Goal: Transaction & Acquisition: Purchase product/service

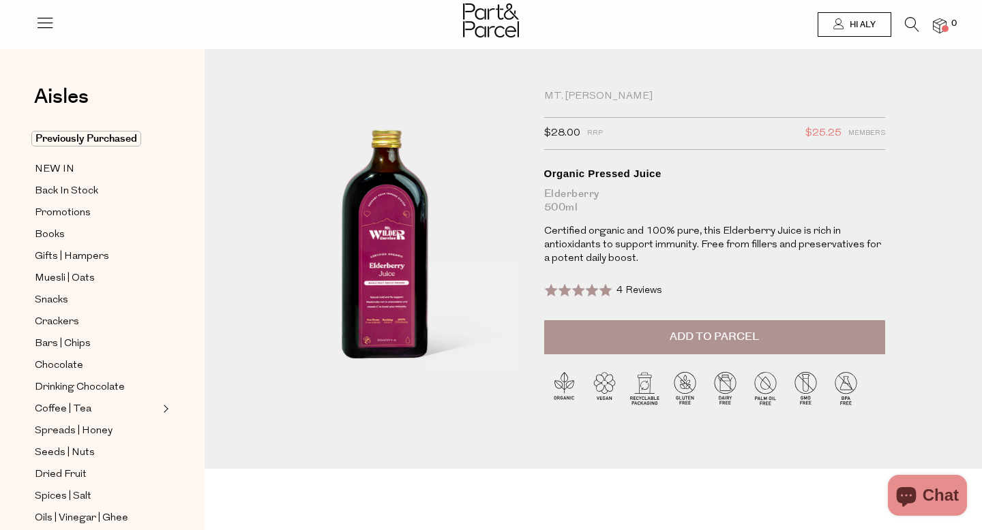
click at [668, 342] on button "Add to Parcel" at bounding box center [714, 337] width 341 height 34
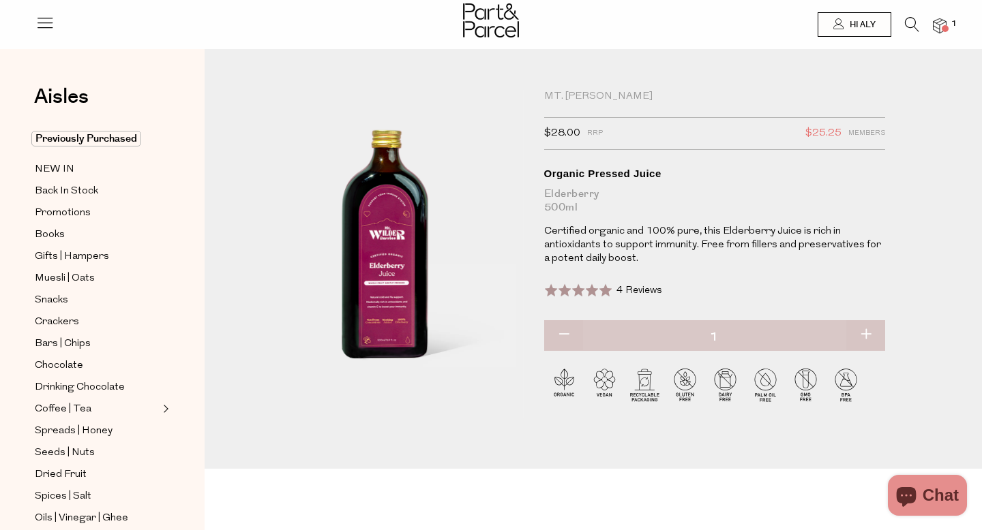
click at [908, 27] on icon at bounding box center [912, 24] width 14 height 15
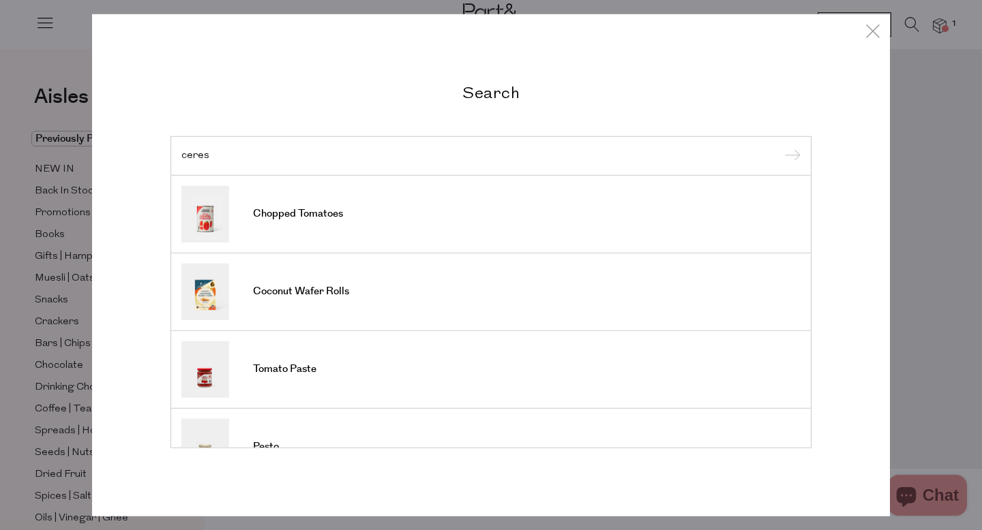
type input "ceres"
click at [780, 147] on input "submit" at bounding box center [790, 157] width 20 height 20
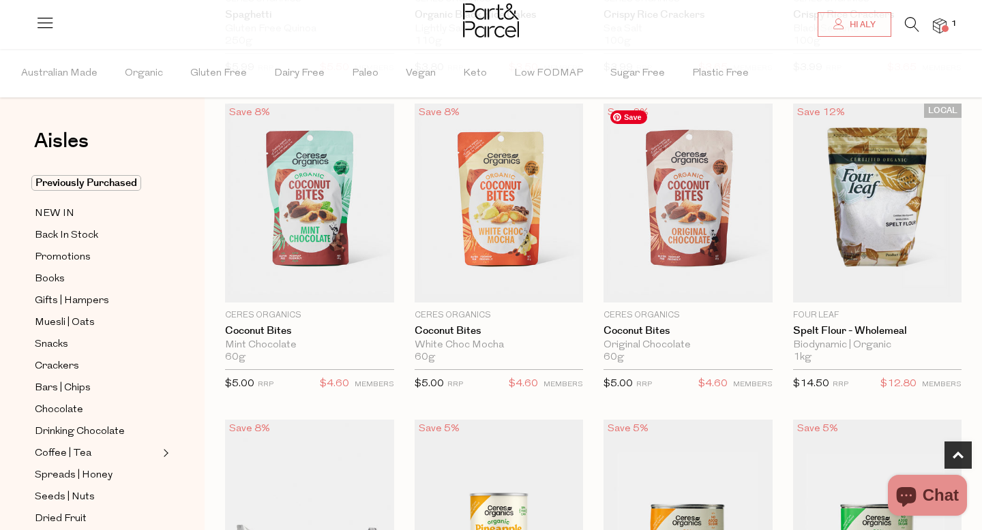
scroll to position [383, 0]
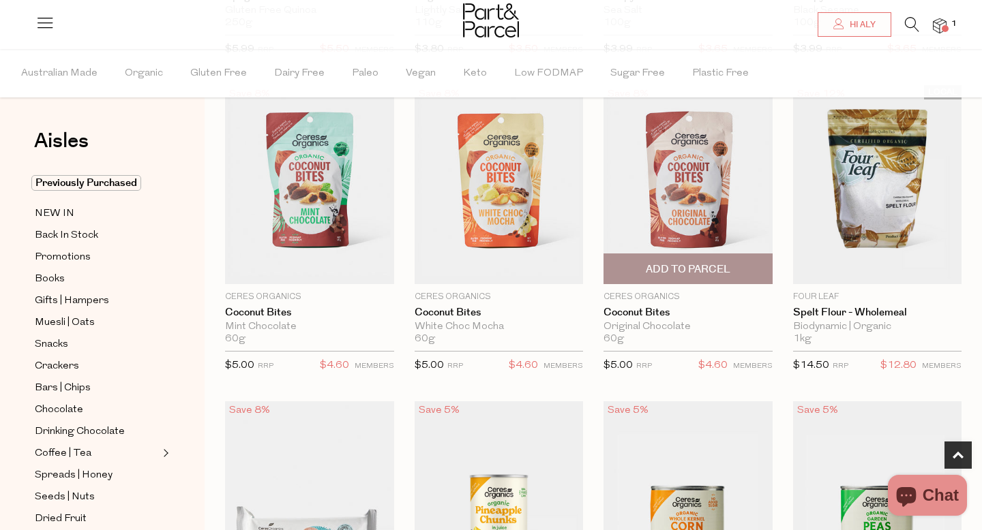
click at [670, 270] on span "Add To Parcel" at bounding box center [688, 270] width 85 height 14
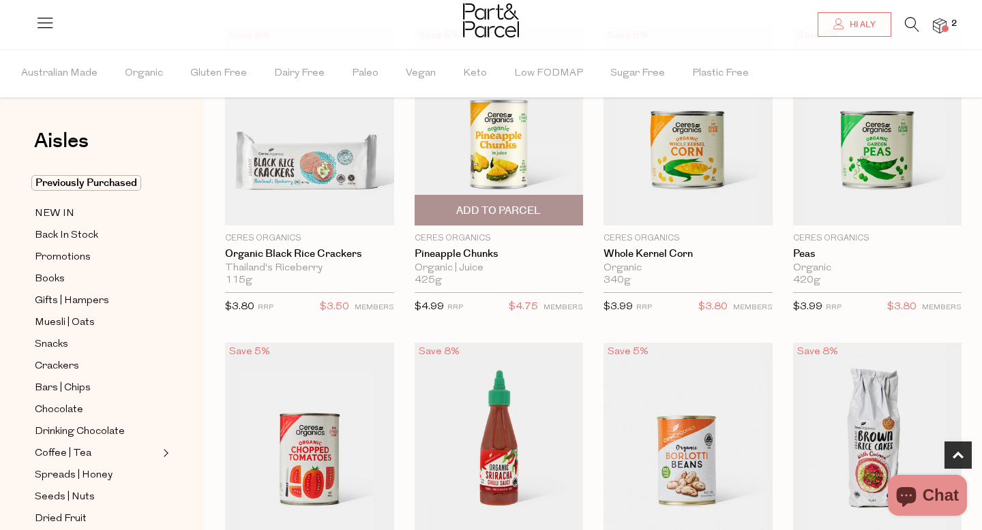
scroll to position [762, 0]
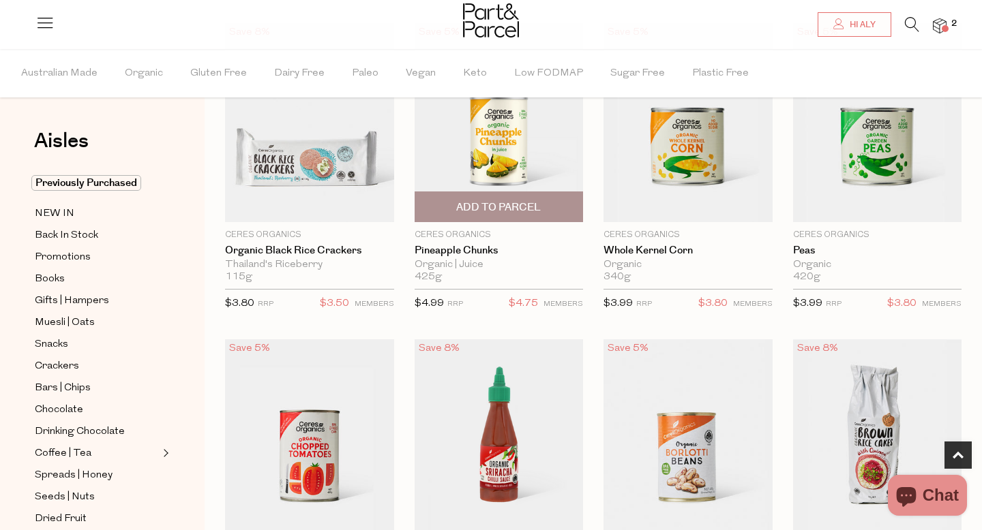
click at [515, 295] on span "$4.75" at bounding box center [523, 304] width 29 height 18
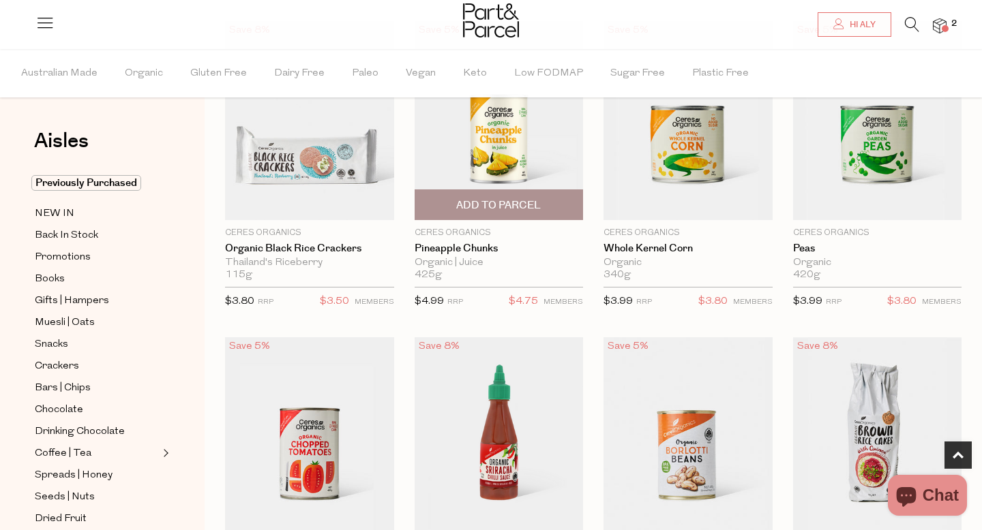
scroll to position [764, 0]
click at [503, 275] on div "425g {{max_qty_message}}" at bounding box center [499, 275] width 169 height 12
drag, startPoint x: 503, startPoint y: 282, endPoint x: 484, endPoint y: 292, distance: 21.1
click at [488, 288] on div "Ceres Organics Pineapple Chunks Organic | Juice 425g {{max_qty_message}} $4.99 …" at bounding box center [499, 271] width 169 height 90
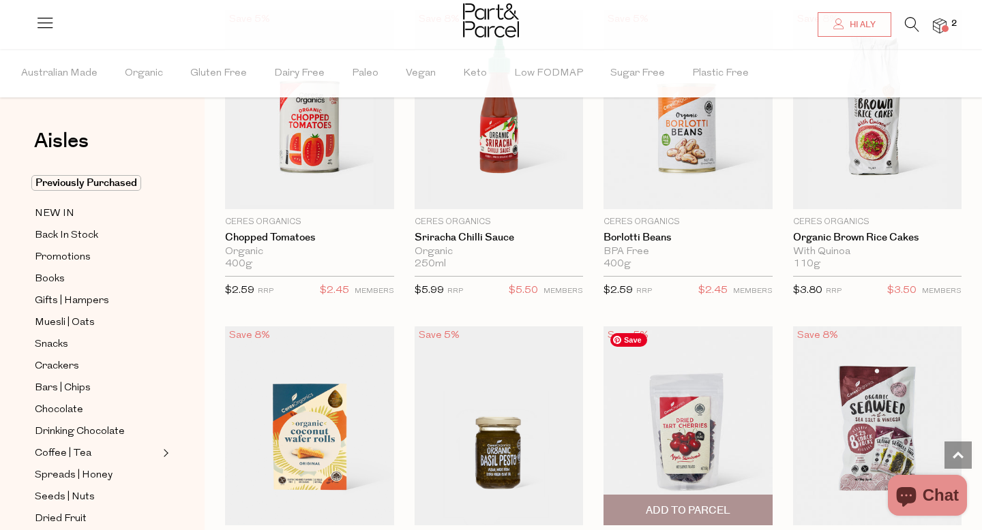
scroll to position [1095, 0]
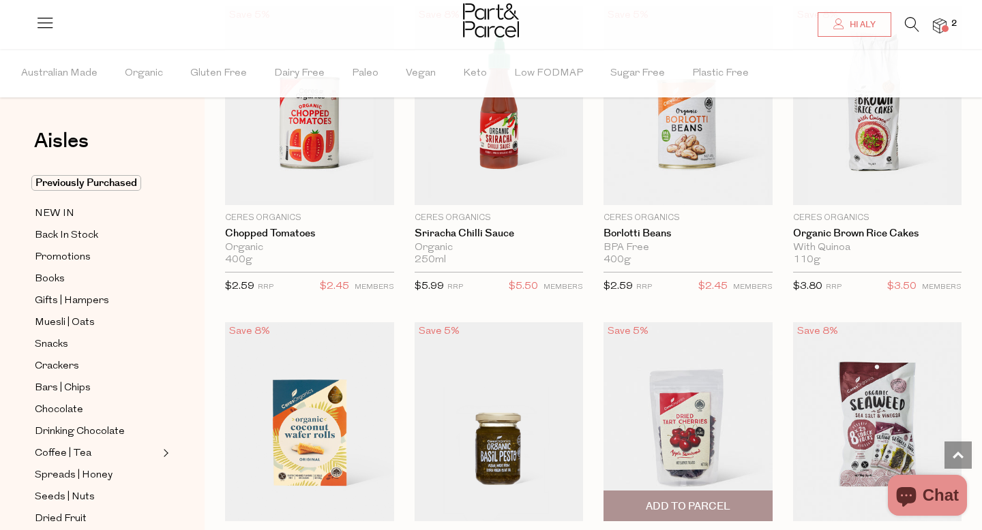
click at [640, 297] on p "$2.59 RRP" at bounding box center [627, 290] width 48 height 25
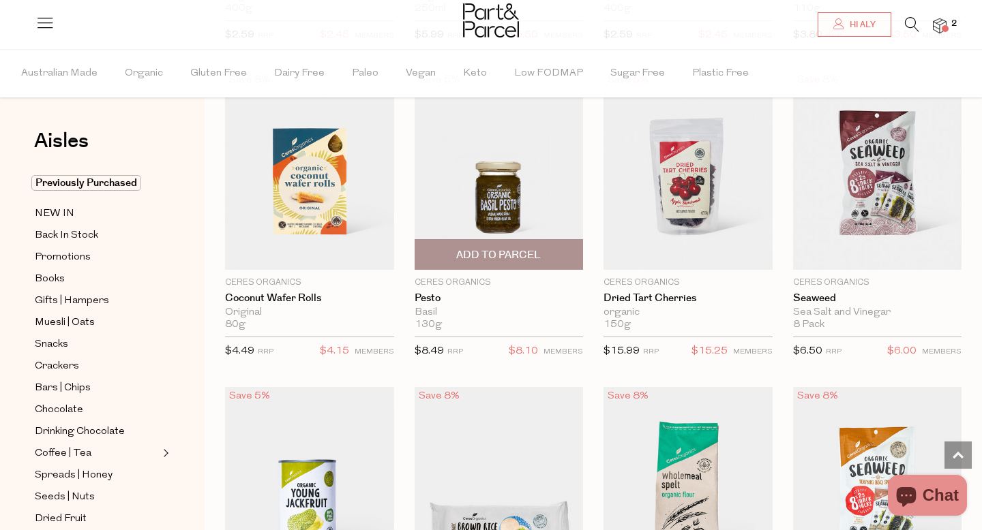
scroll to position [1397, 0]
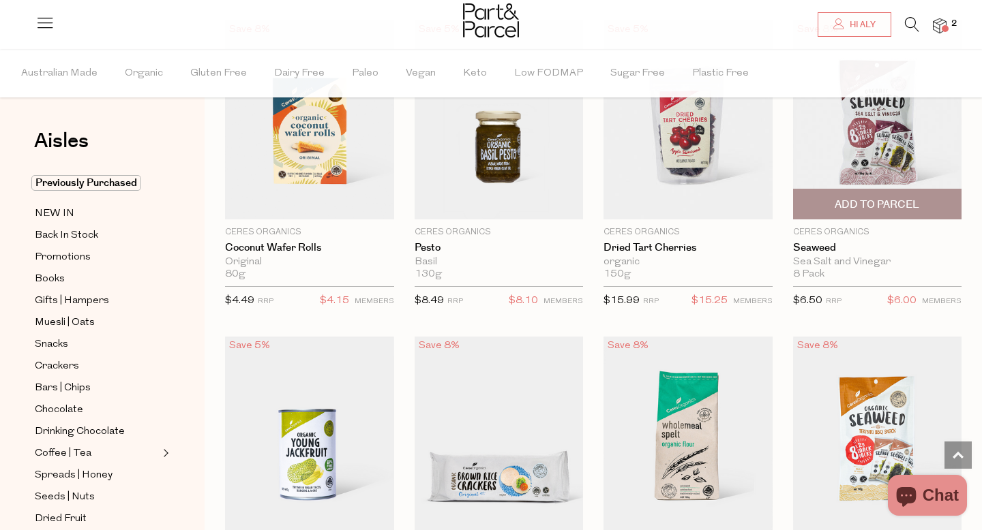
click at [879, 208] on span "Add To Parcel" at bounding box center [877, 205] width 85 height 14
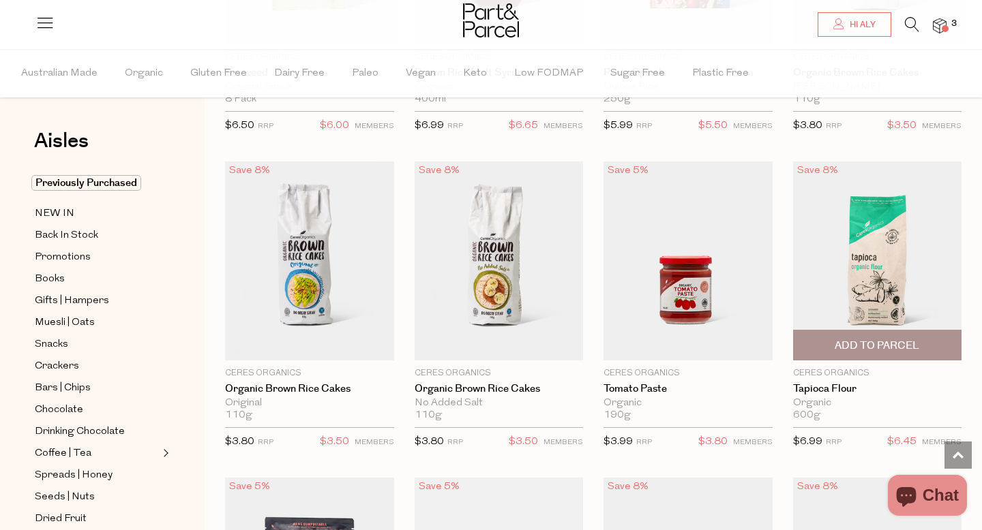
scroll to position [2196, 0]
